Goal: Transaction & Acquisition: Purchase product/service

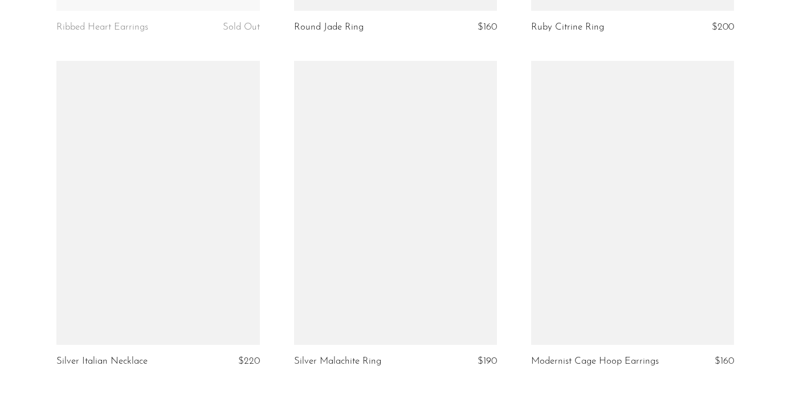
scroll to position [3854, 0]
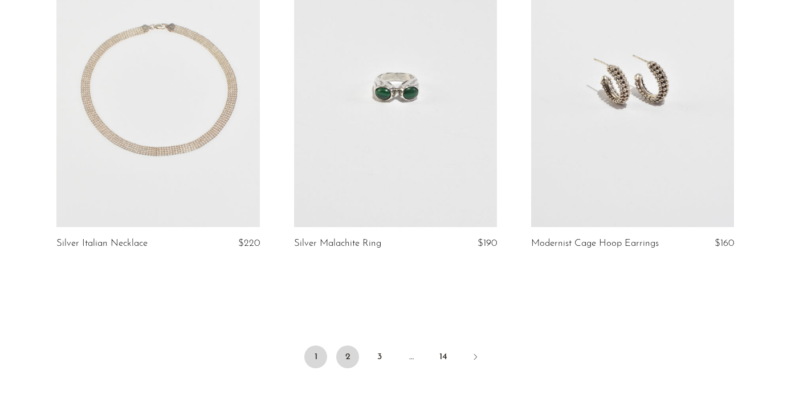
click at [345, 369] on link "2" at bounding box center [347, 357] width 23 height 23
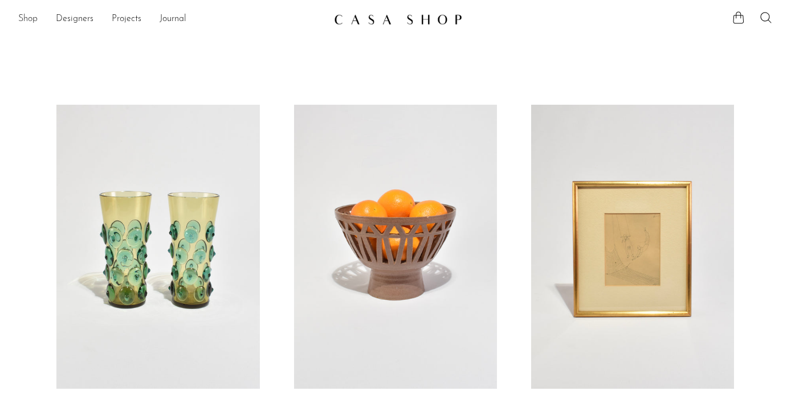
click at [31, 18] on link "Shop" at bounding box center [27, 19] width 19 height 15
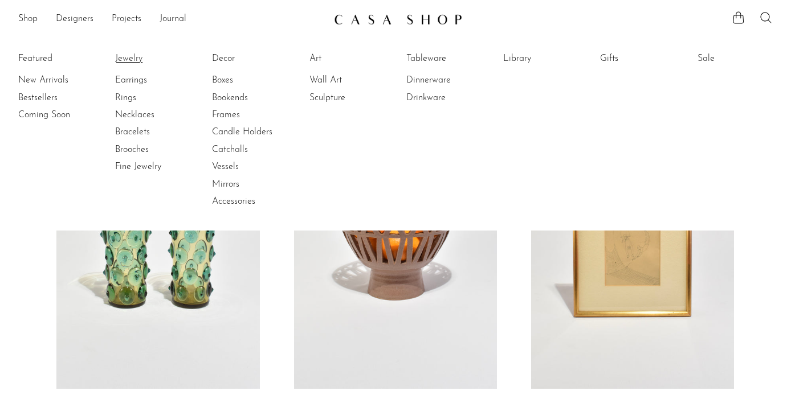
click at [129, 54] on link "Jewelry" at bounding box center [157, 58] width 85 height 13
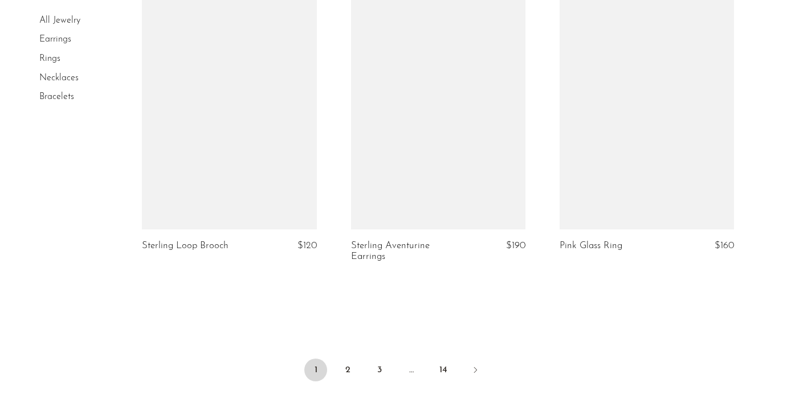
scroll to position [3435, 0]
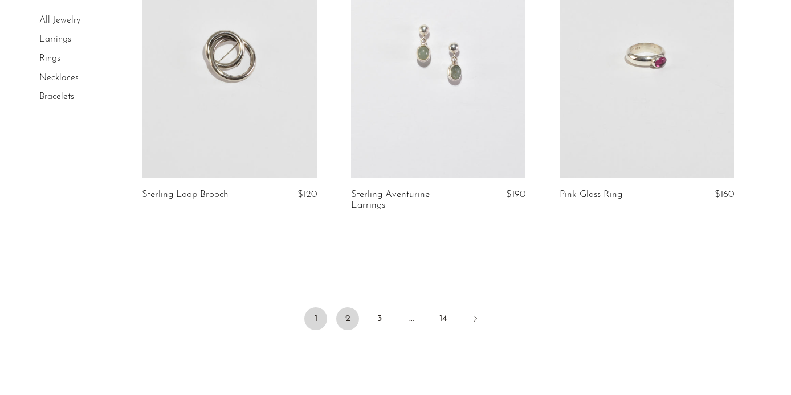
click at [345, 308] on link "2" at bounding box center [347, 319] width 23 height 23
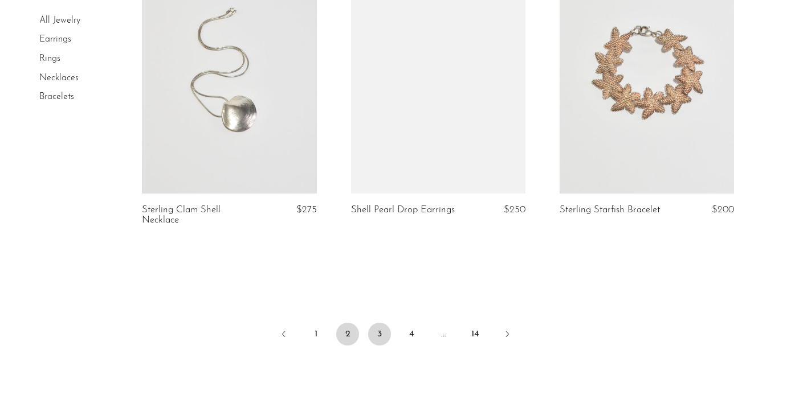
scroll to position [3457, 0]
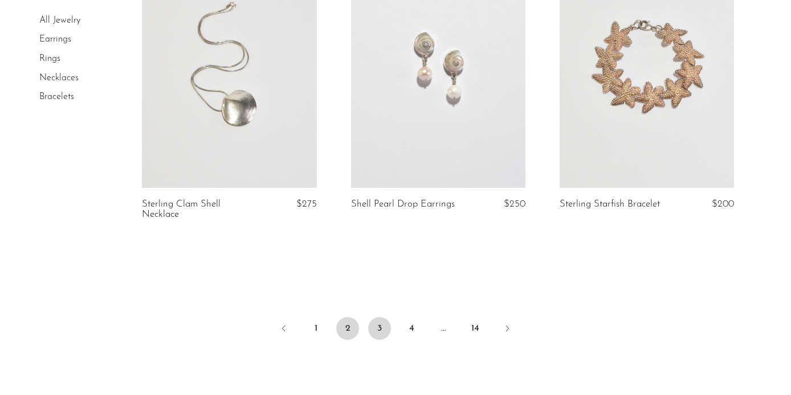
click at [382, 324] on link "3" at bounding box center [379, 328] width 23 height 23
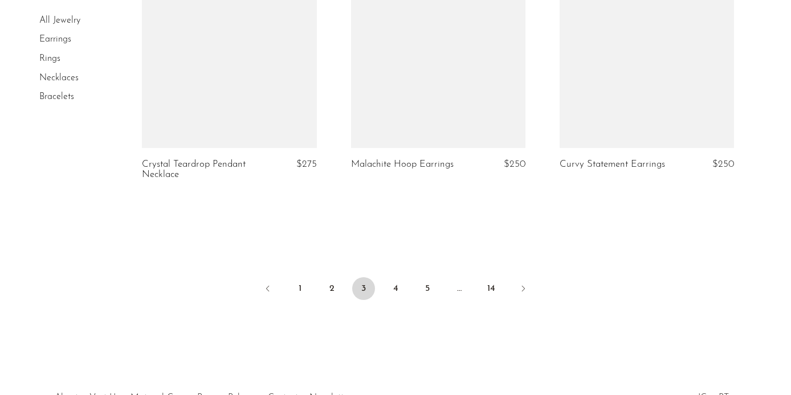
scroll to position [3575, 0]
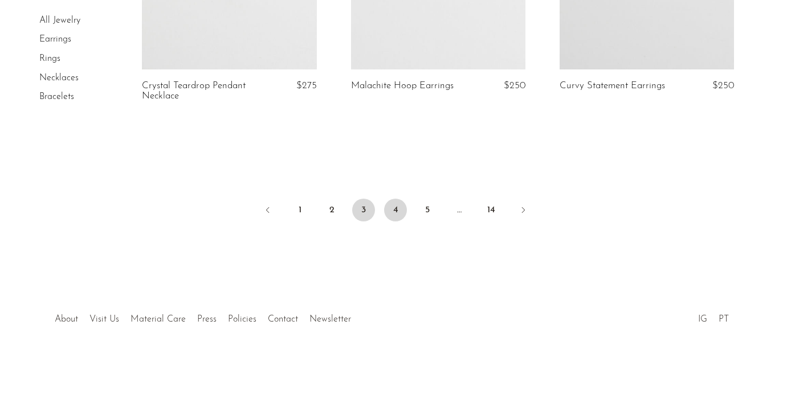
click at [396, 209] on link "4" at bounding box center [395, 210] width 23 height 23
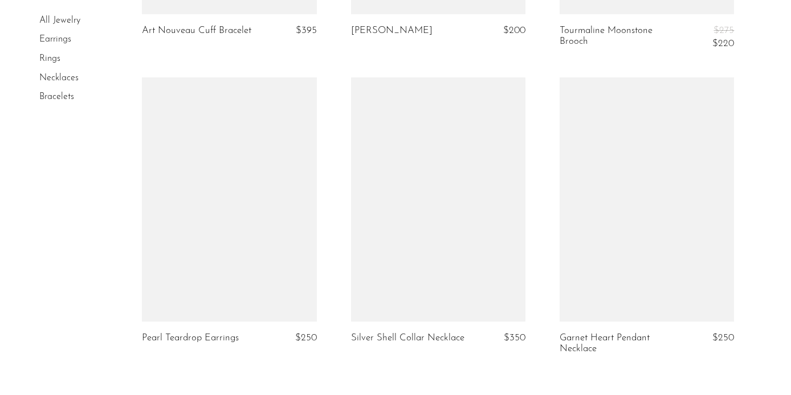
scroll to position [3442, 0]
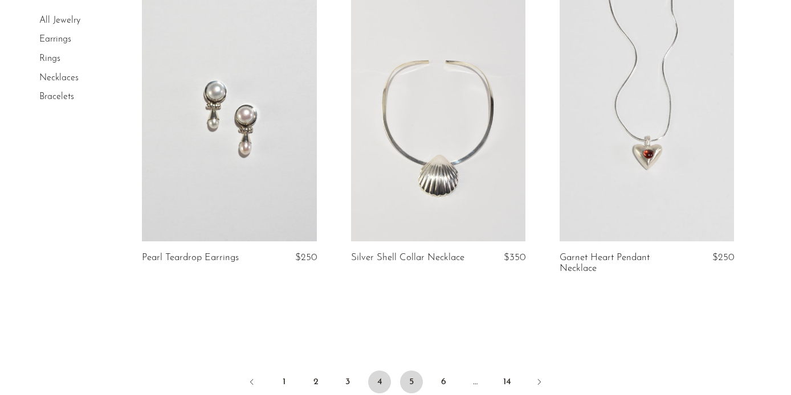
click at [413, 373] on link "5" at bounding box center [411, 382] width 23 height 23
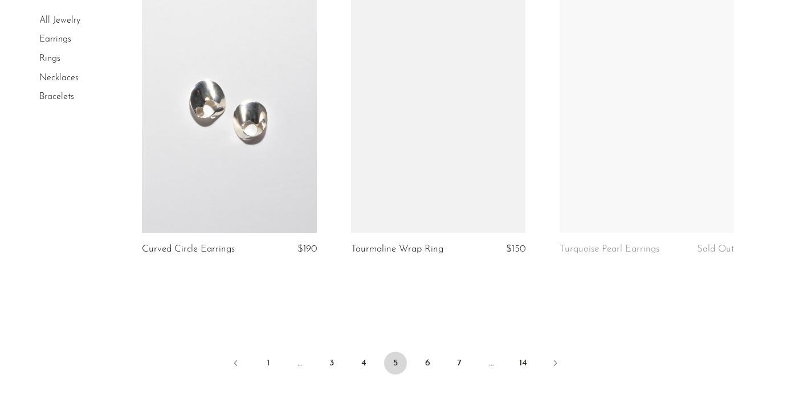
scroll to position [3436, 0]
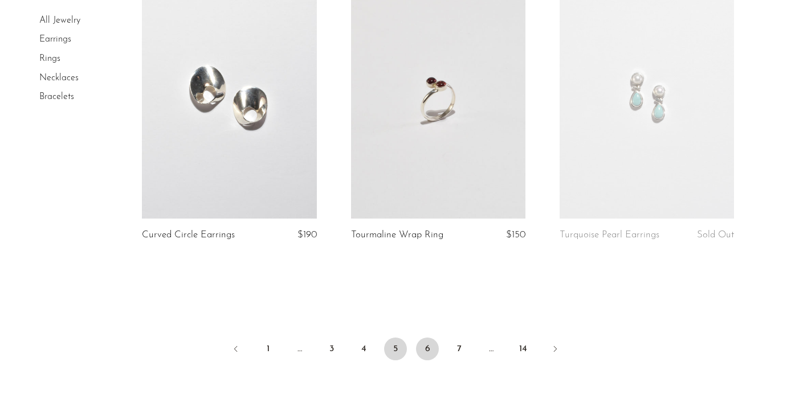
click at [428, 339] on link "6" at bounding box center [427, 349] width 23 height 23
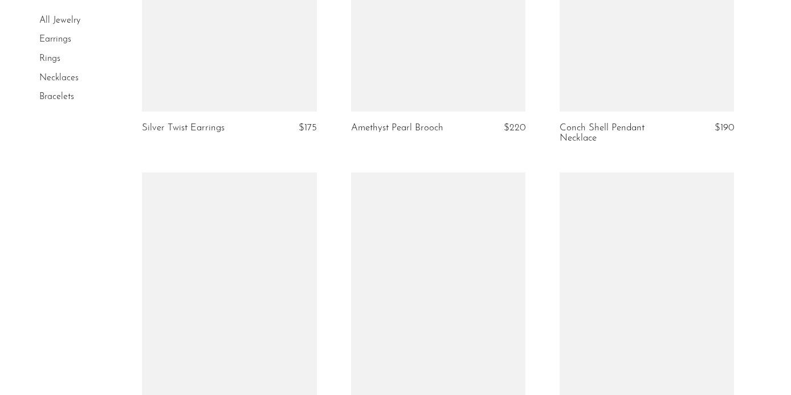
scroll to position [3624, 0]
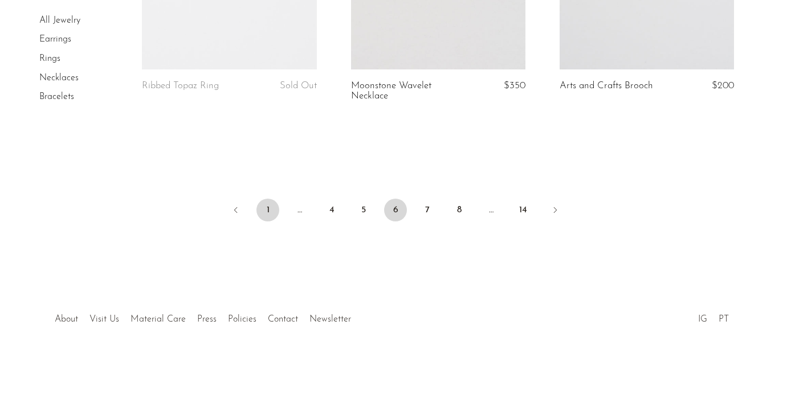
click at [268, 215] on link "1" at bounding box center [267, 210] width 23 height 23
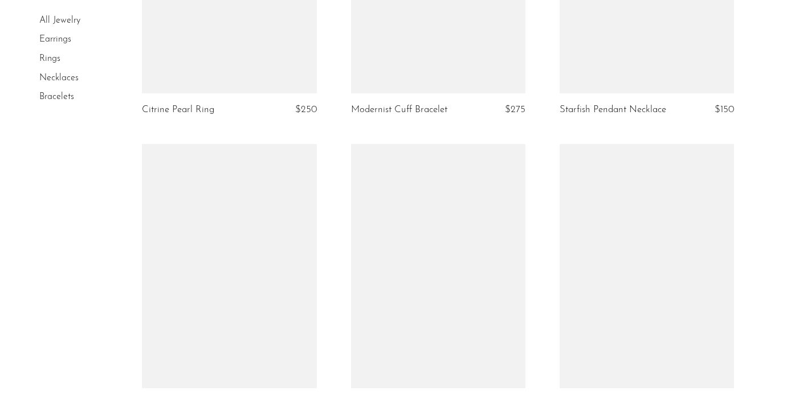
scroll to position [2057, 0]
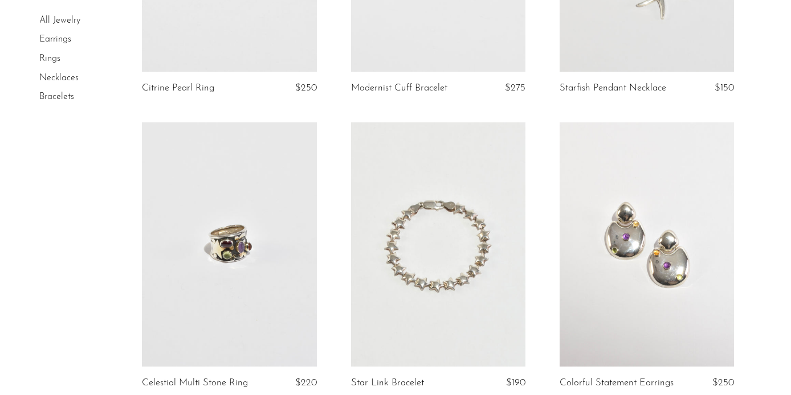
click at [294, 241] on link at bounding box center [229, 245] width 174 height 244
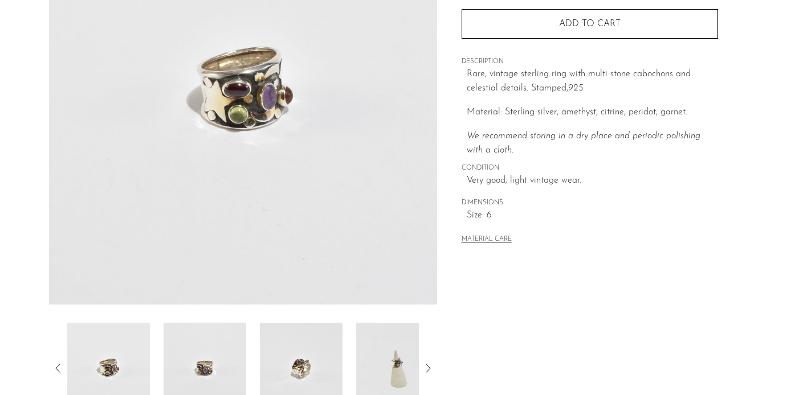
scroll to position [178, 0]
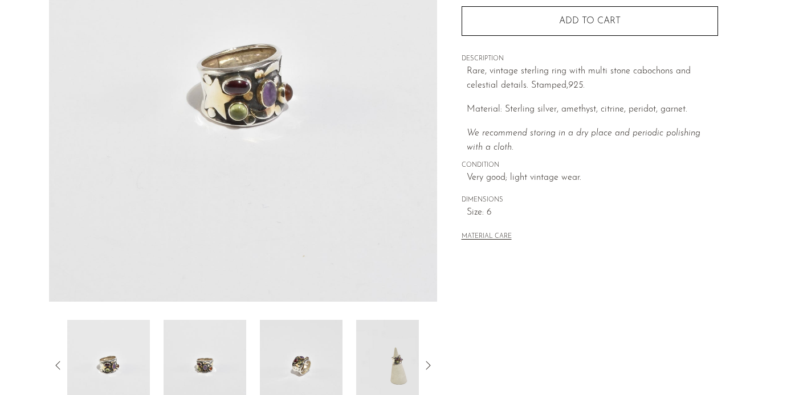
click at [211, 362] on img at bounding box center [205, 365] width 83 height 91
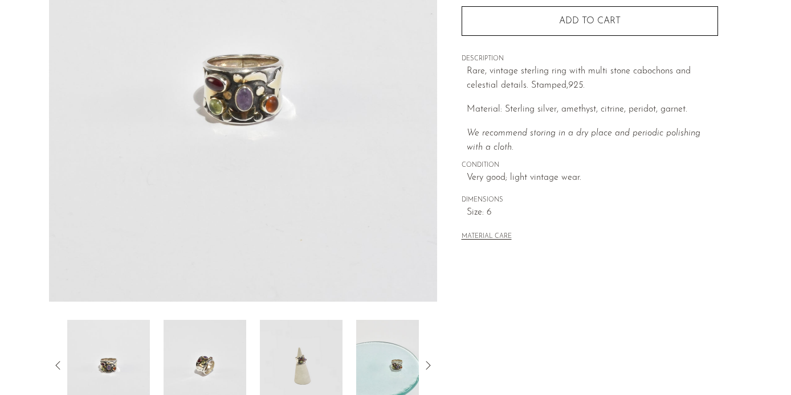
click at [211, 362] on img at bounding box center [205, 365] width 83 height 91
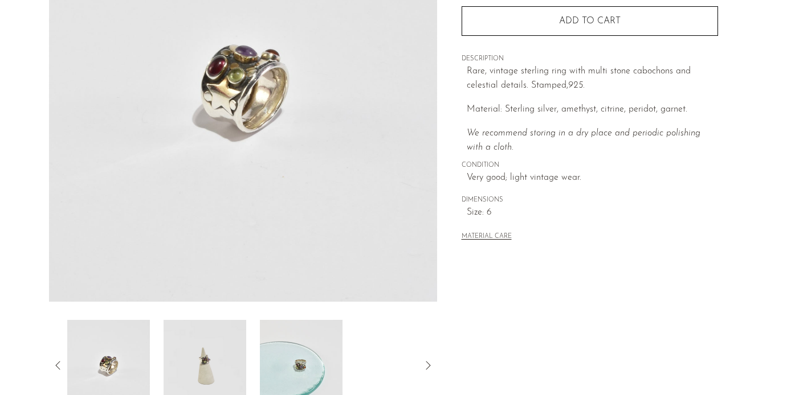
click at [211, 362] on img at bounding box center [205, 365] width 83 height 91
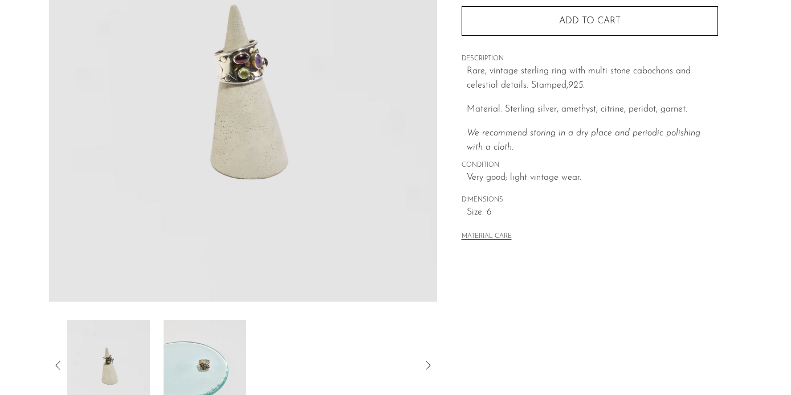
click at [212, 362] on img at bounding box center [205, 365] width 83 height 91
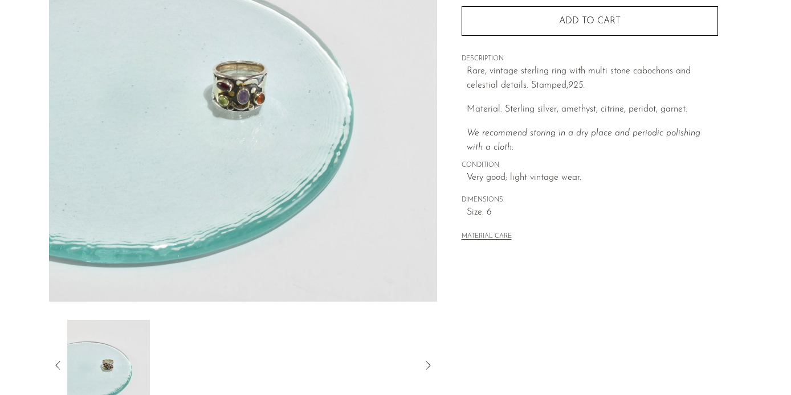
click at [57, 364] on icon at bounding box center [58, 366] width 14 height 14
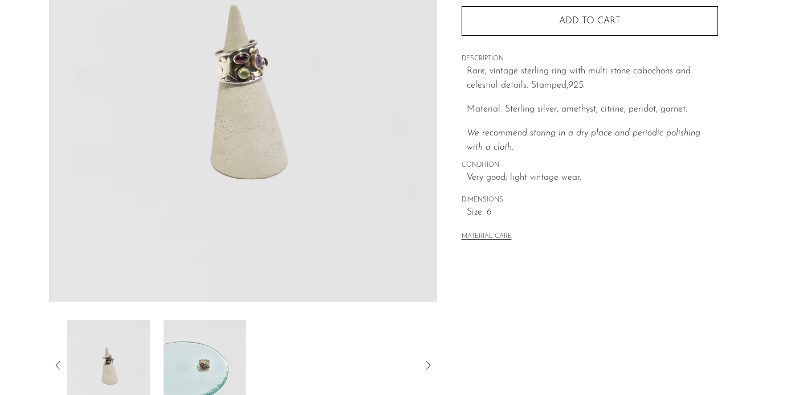
click at [104, 356] on img at bounding box center [108, 365] width 83 height 91
click at [57, 364] on icon at bounding box center [57, 365] width 5 height 9
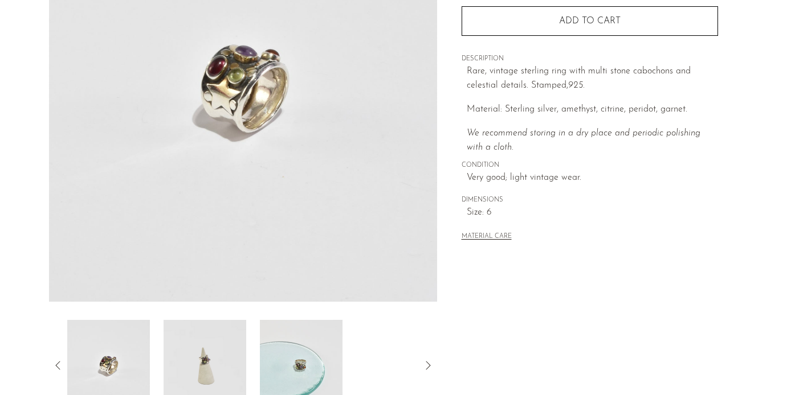
click at [57, 364] on icon at bounding box center [57, 365] width 5 height 9
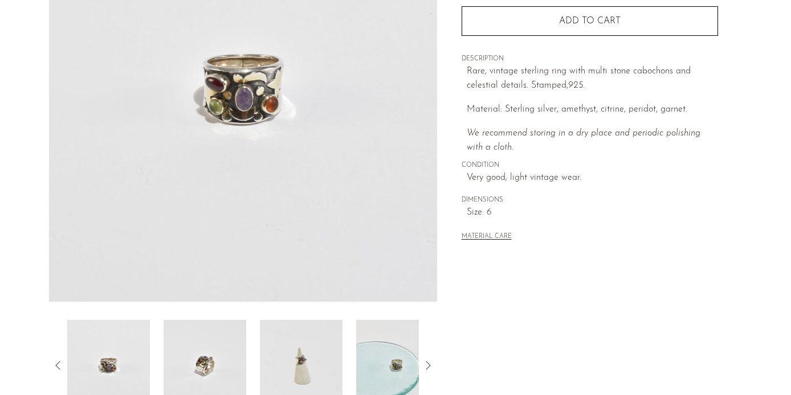
click at [57, 364] on icon at bounding box center [57, 365] width 5 height 9
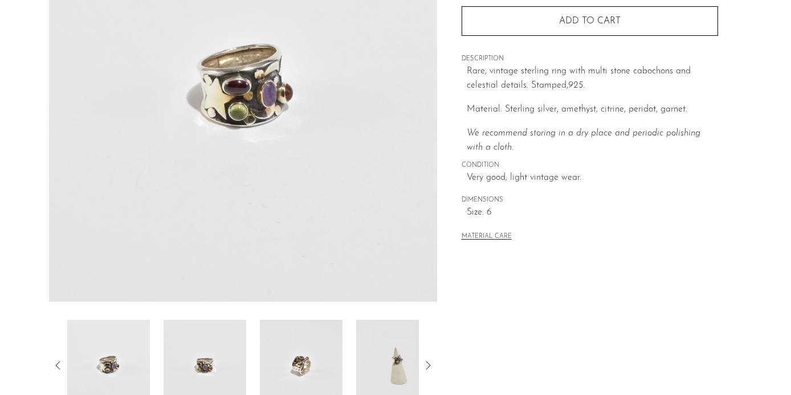
click at [57, 364] on icon at bounding box center [57, 365] width 5 height 9
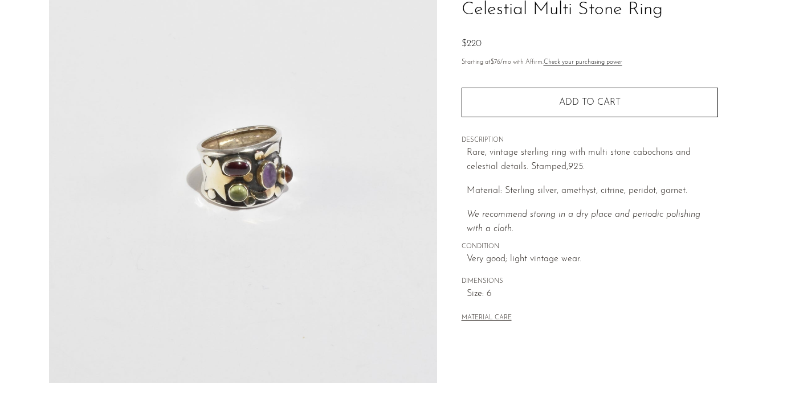
scroll to position [97, 0]
